Goal: Find specific page/section: Find specific page/section

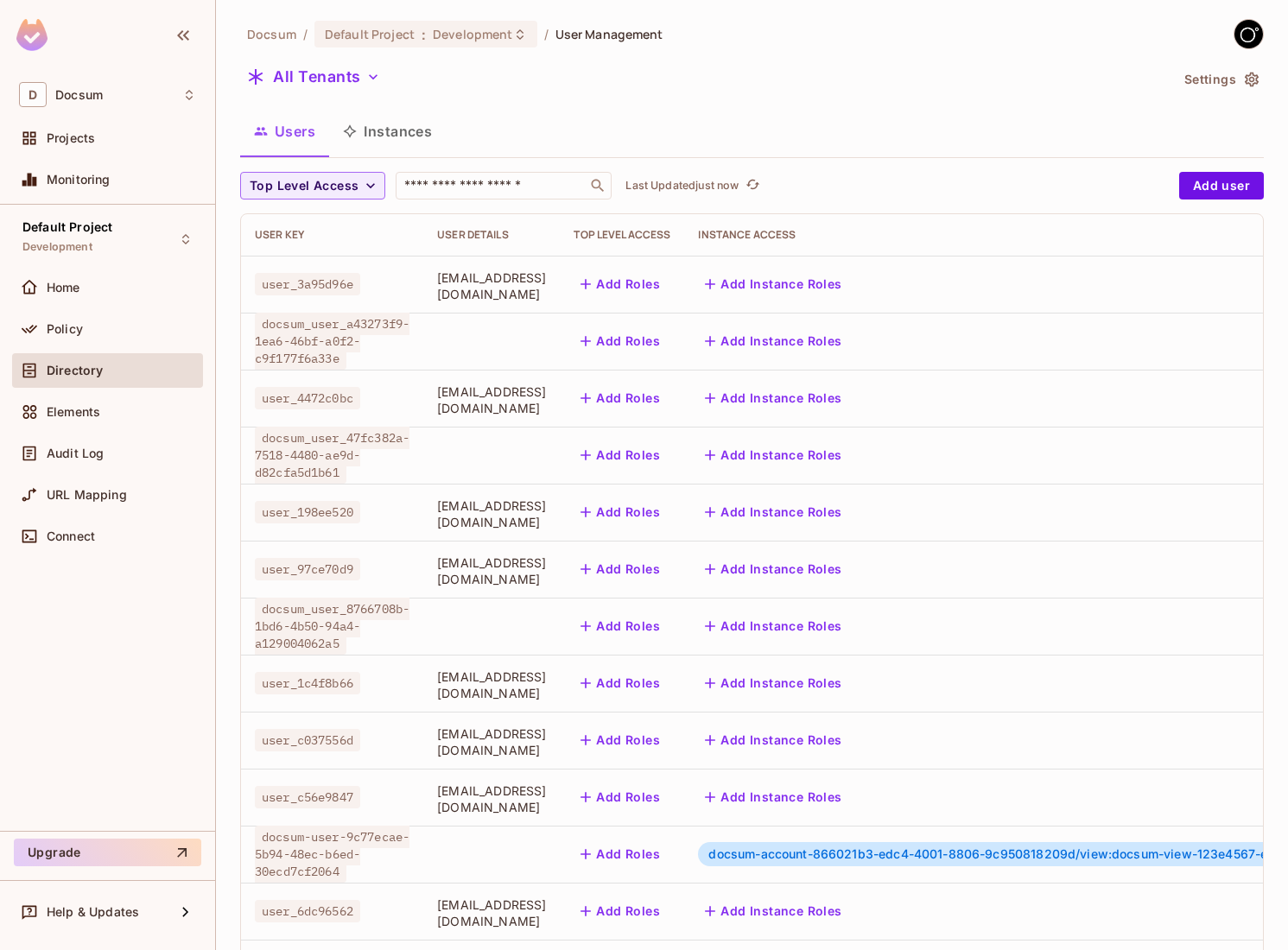
click at [394, 139] on button "Instances" at bounding box center [388, 131] width 117 height 43
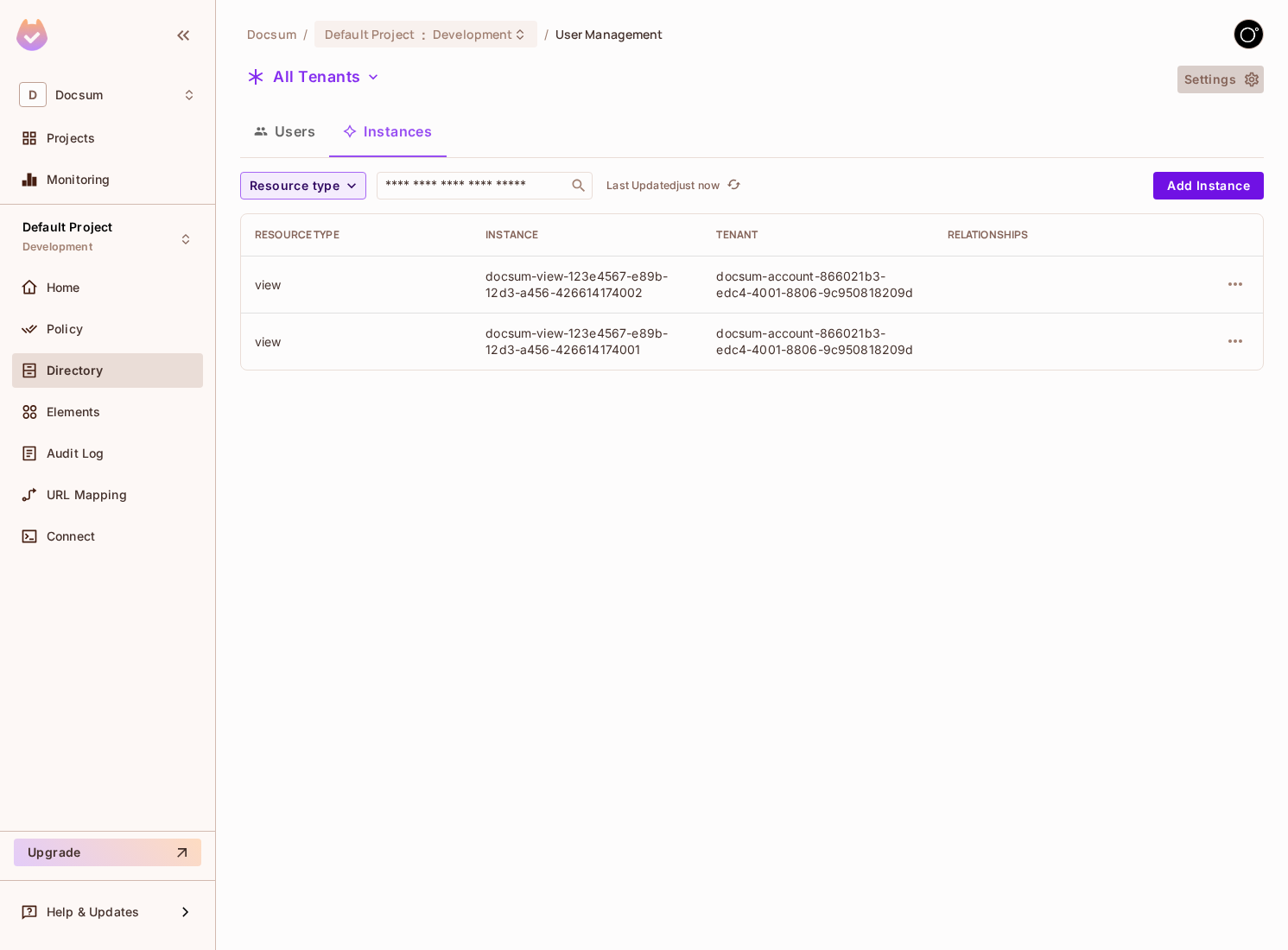
click at [1249, 82] on icon "button" at bounding box center [1252, 79] width 17 height 17
